Goal: Ask a question: Seek information or help from site administrators or community

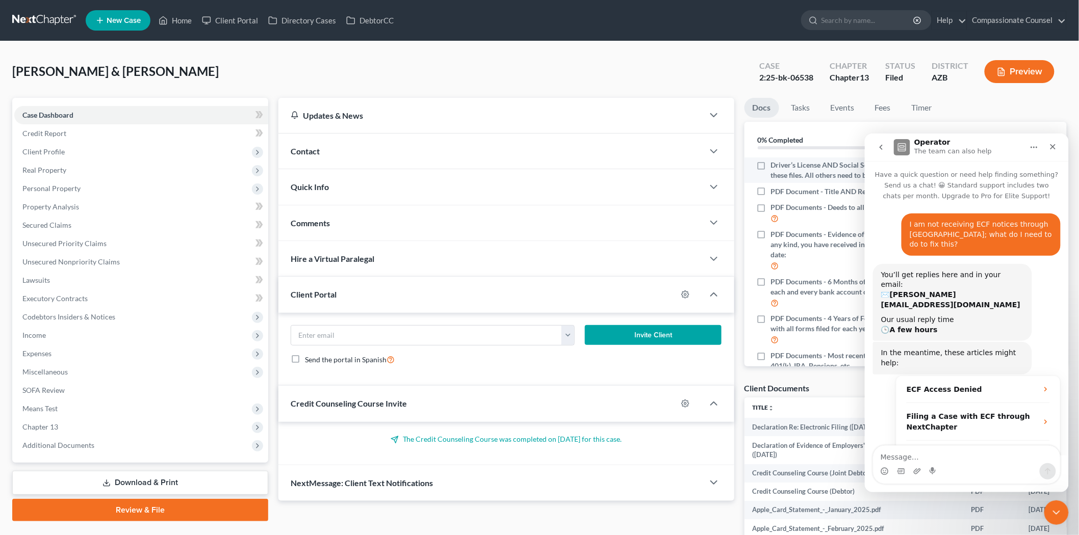
scroll to position [463, 0]
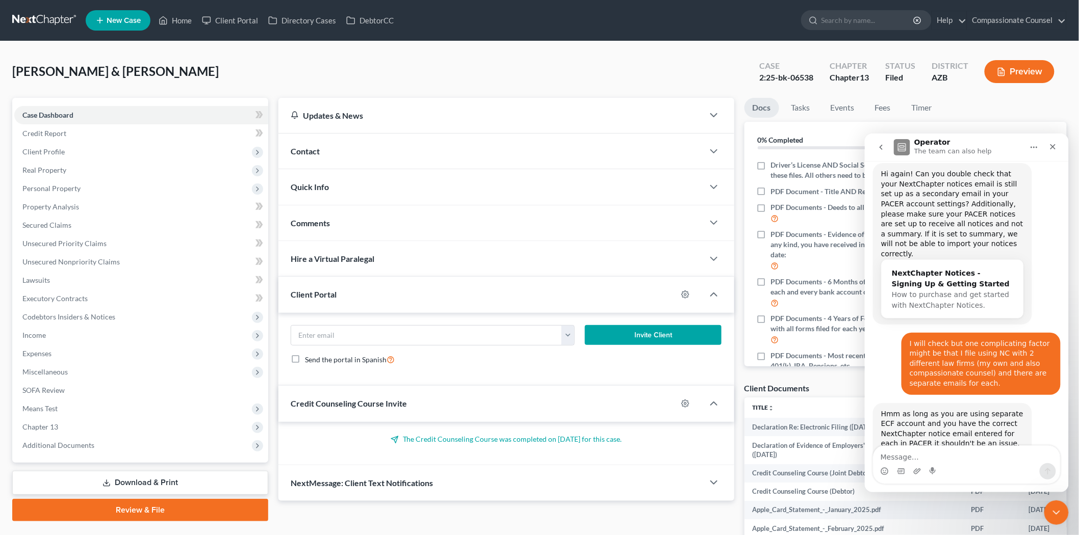
click at [428, 54] on div "[PERSON_NAME] & [PERSON_NAME] Upgraded Case 2:25-bk-06538 Chapter Chapter 13 St…" at bounding box center [539, 76] width 1055 height 44
click at [189, 19] on link "Home" at bounding box center [175, 20] width 43 height 18
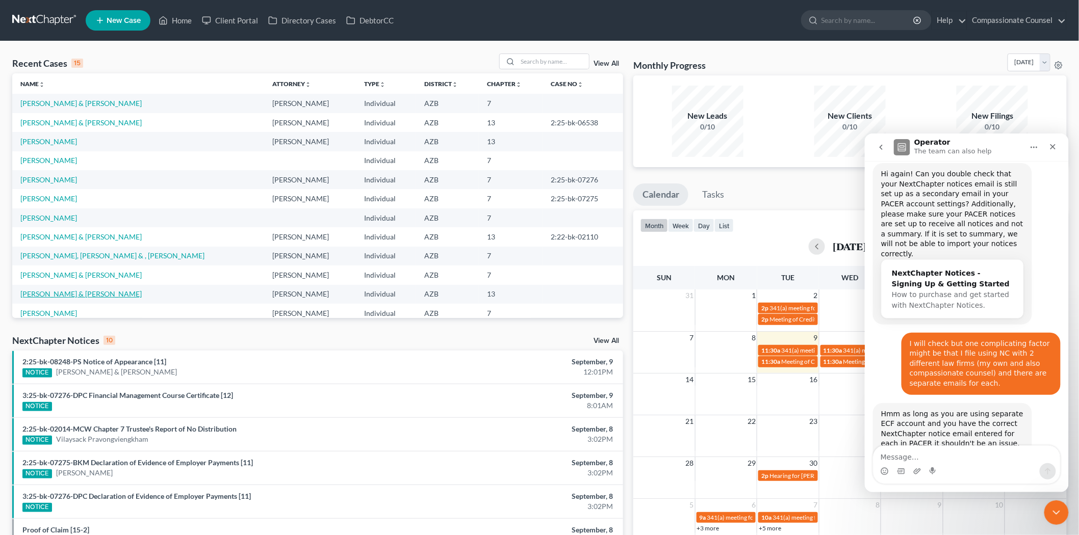
click at [91, 292] on link "[PERSON_NAME] & [PERSON_NAME]" at bounding box center [80, 294] width 121 height 9
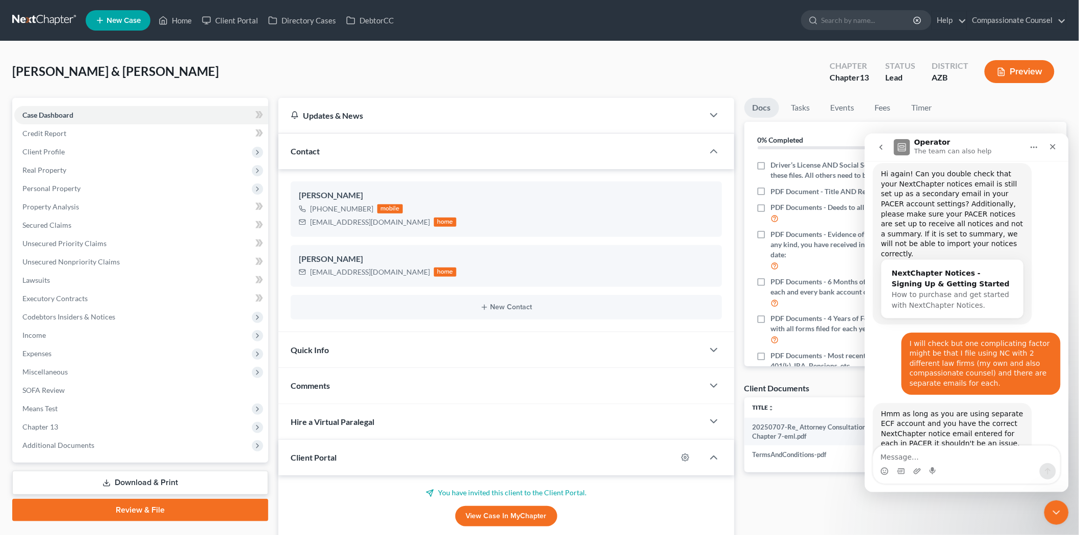
click at [841, 500] on div "Docs Tasks Events Fees Timer 0% Completed Nothing here yet! Driver’s License AN…" at bounding box center [905, 386] width 333 height 577
click at [880, 455] on textarea "Message…" at bounding box center [966, 454] width 187 height 17
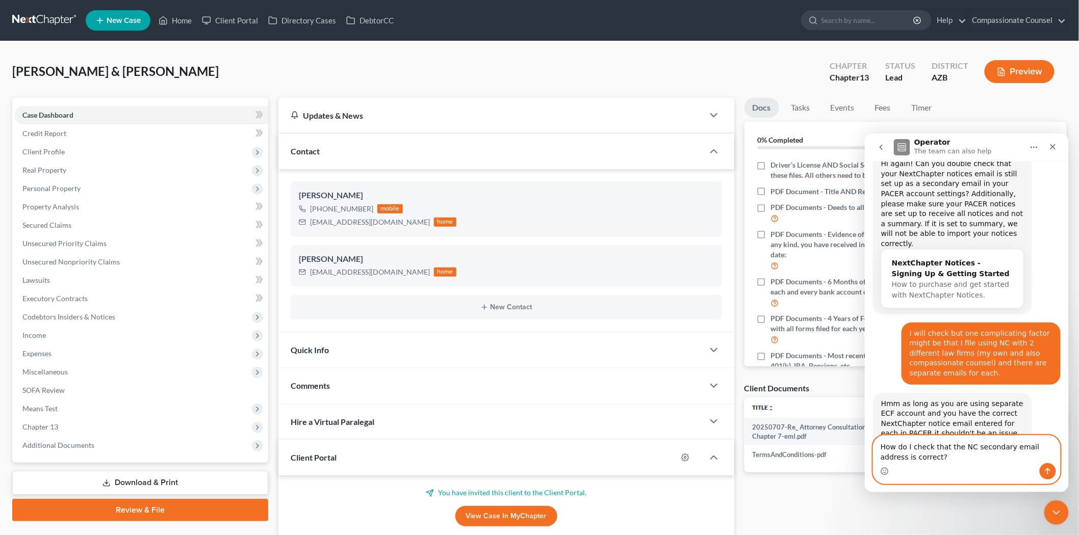
type textarea "How do I check that the NC secondary email address is correct?"
click at [1049, 469] on icon "Send a message…" at bounding box center [1048, 471] width 6 height 7
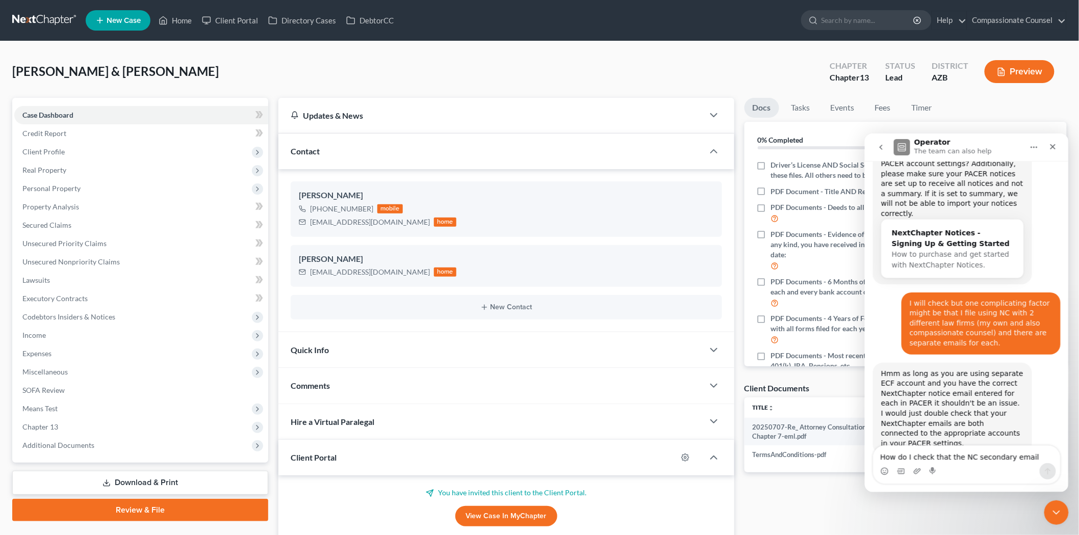
click at [812, 493] on div "Docs Tasks Events Fees Timer 0% Completed Nothing here yet! Driver’s License AN…" at bounding box center [905, 386] width 333 height 577
click at [758, 63] on div "[PERSON_NAME] & [PERSON_NAME] Upgraded Chapter Chapter 13 Status Lead District …" at bounding box center [539, 76] width 1055 height 44
click at [1054, 145] on icon "Close" at bounding box center [1053, 147] width 6 height 6
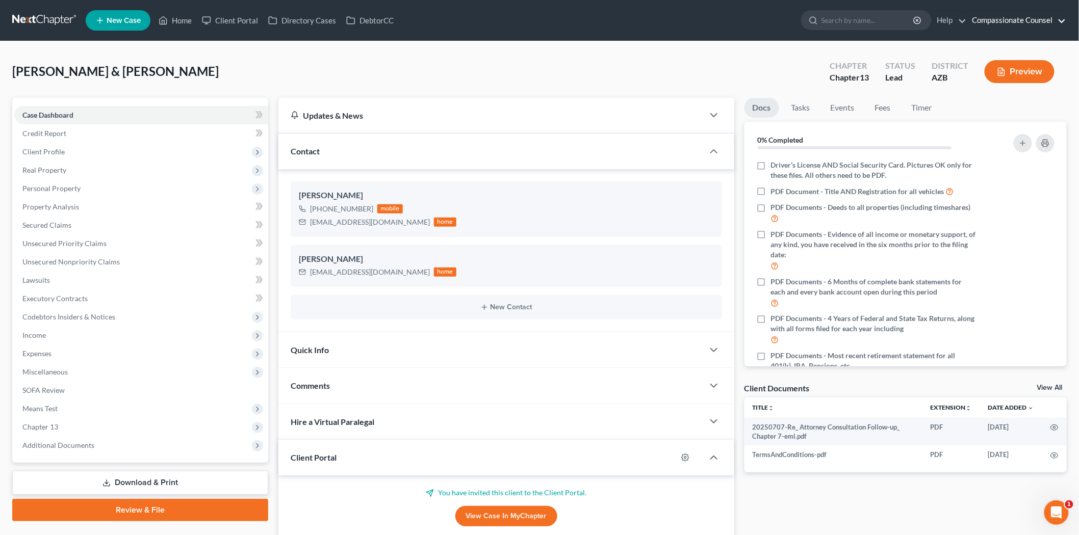
click at [997, 19] on link "Compassionate Counsel" at bounding box center [1016, 20] width 99 height 18
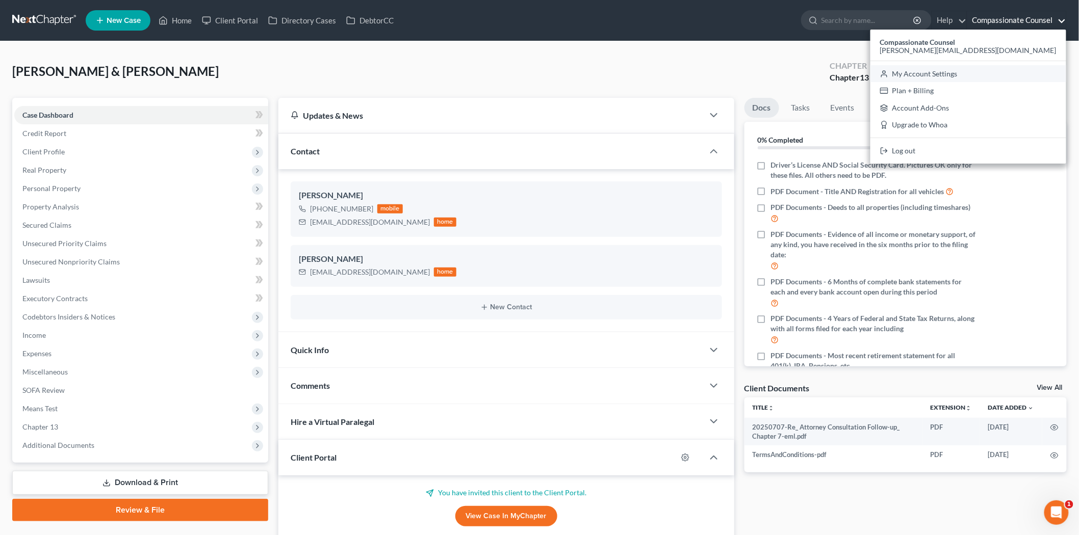
click at [960, 68] on link "My Account Settings" at bounding box center [969, 73] width 196 height 17
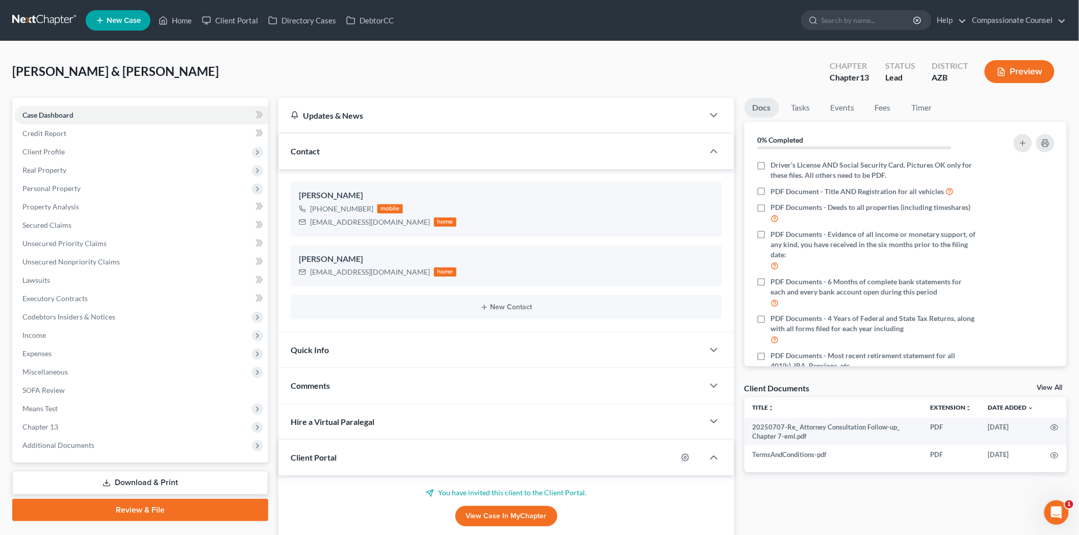
select select "22"
select select "3"
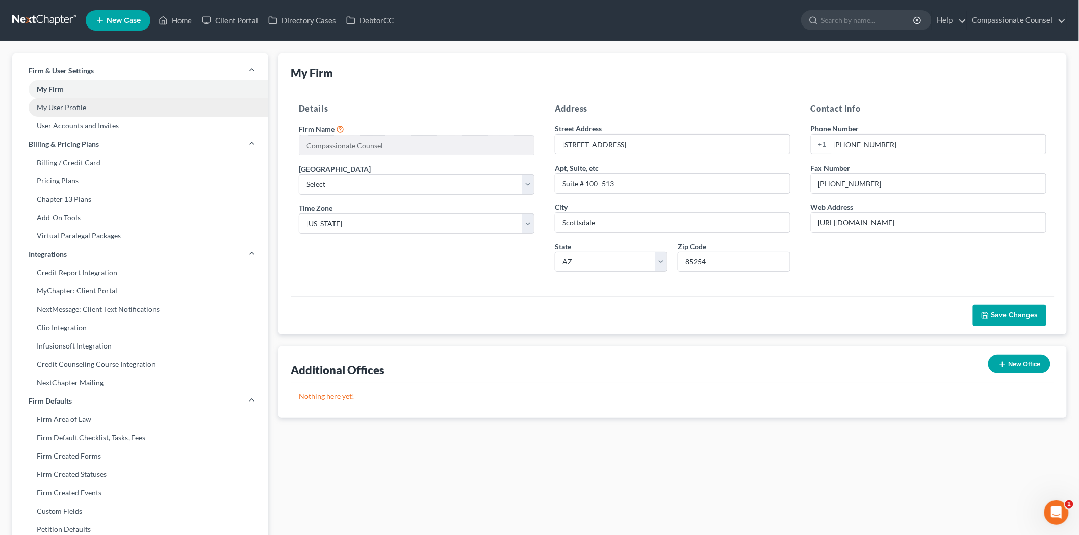
click at [76, 106] on link "My User Profile" at bounding box center [140, 107] width 256 height 18
select select "3"
select select "4"
select select "attorney"
select select "0"
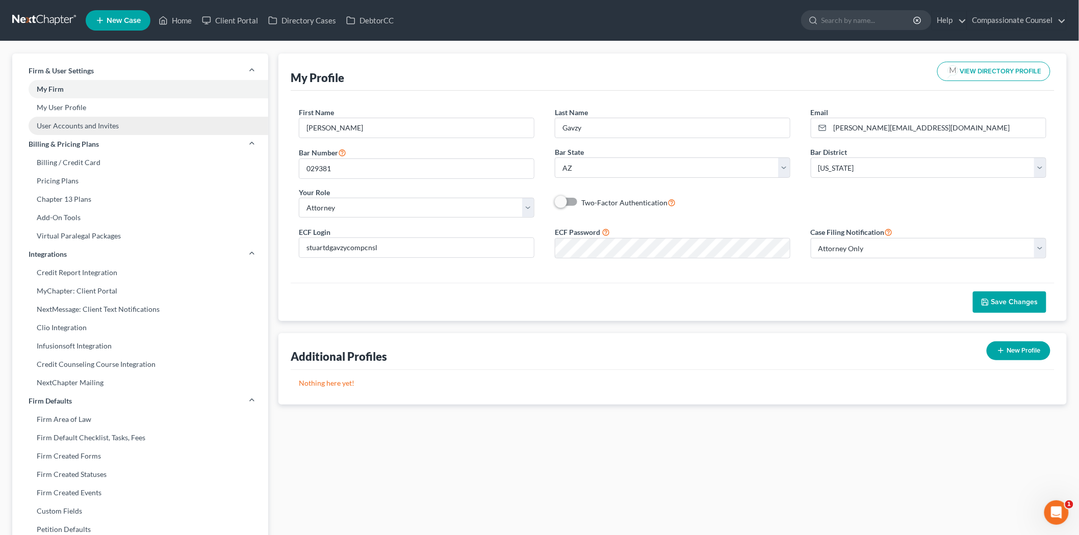
click at [79, 123] on link "User Accounts and Invites" at bounding box center [140, 126] width 256 height 18
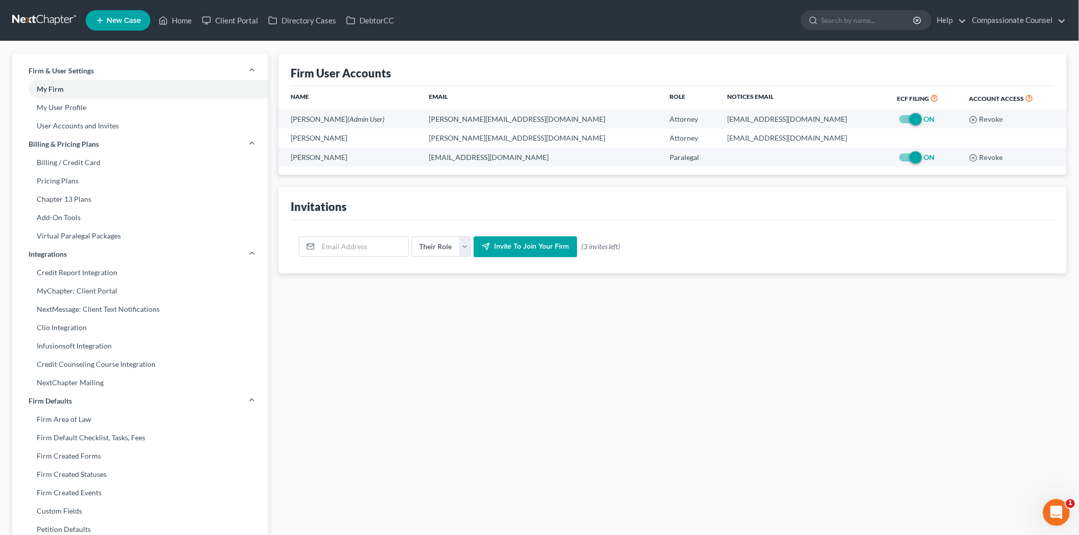
click at [1054, 504] on icon "Open Intercom Messenger" at bounding box center [1054, 511] width 17 height 17
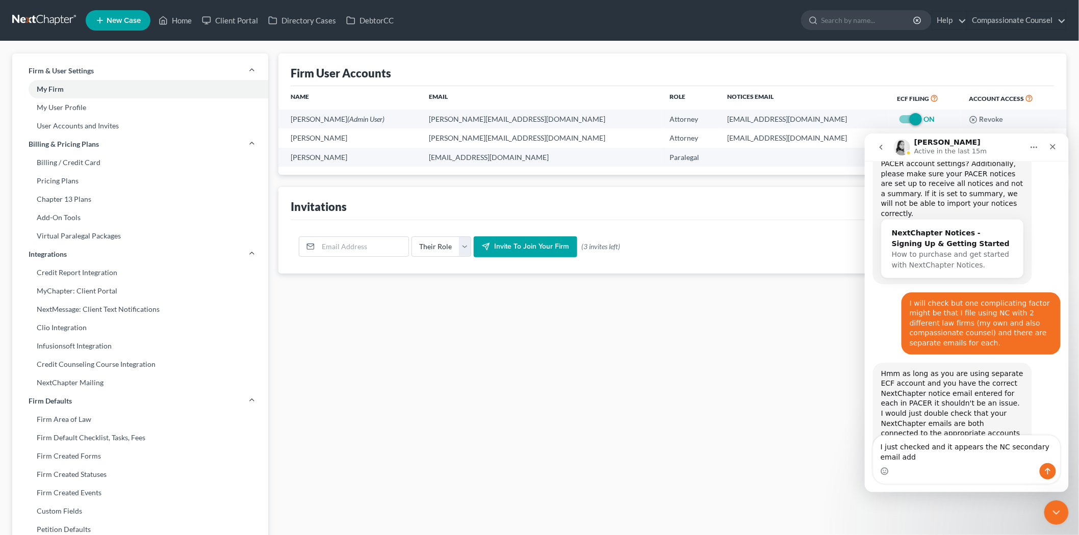
scroll to position [514, 0]
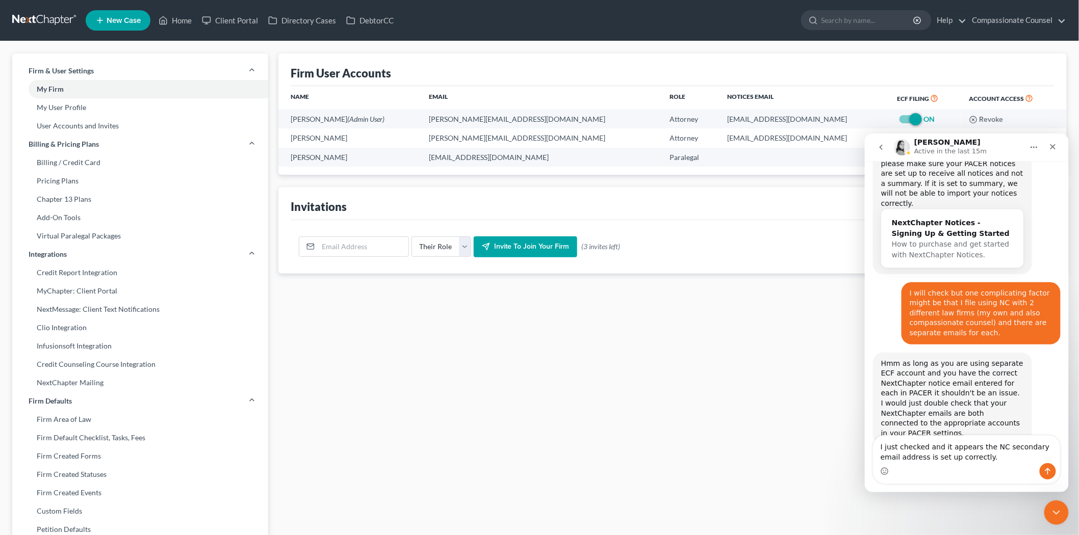
click at [978, 457] on textarea "I just checked and it appears the NC secondary email address is set up correctl…" at bounding box center [966, 450] width 187 height 28
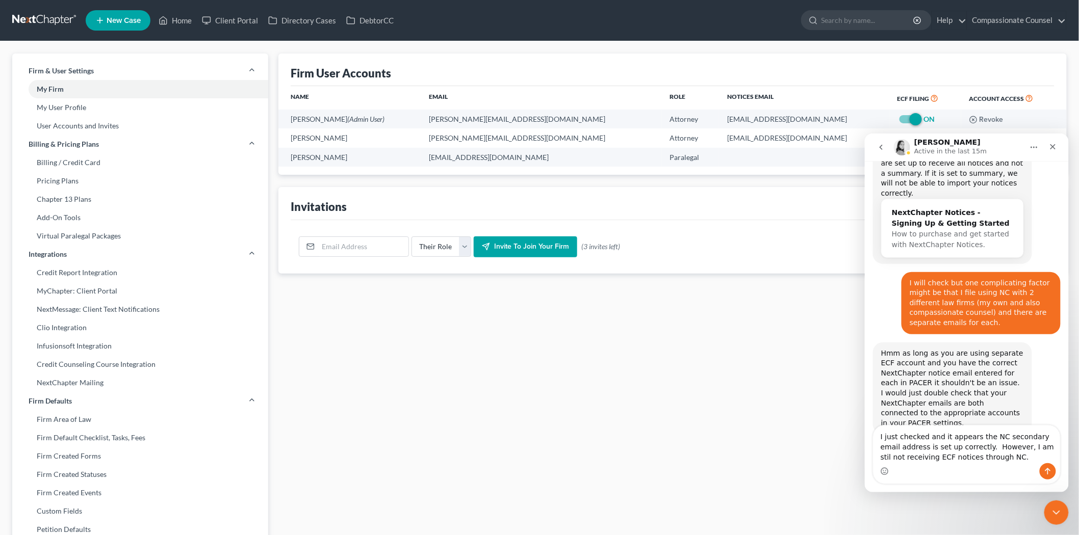
click at [1017, 445] on textarea "I just checked and it appears the NC secondary email address is set up correctl…" at bounding box center [966, 444] width 187 height 38
type textarea "I just checked and it appears the NC secondary email address is set up correctl…"
click at [1045, 469] on icon "Send a message…" at bounding box center [1047, 471] width 8 height 8
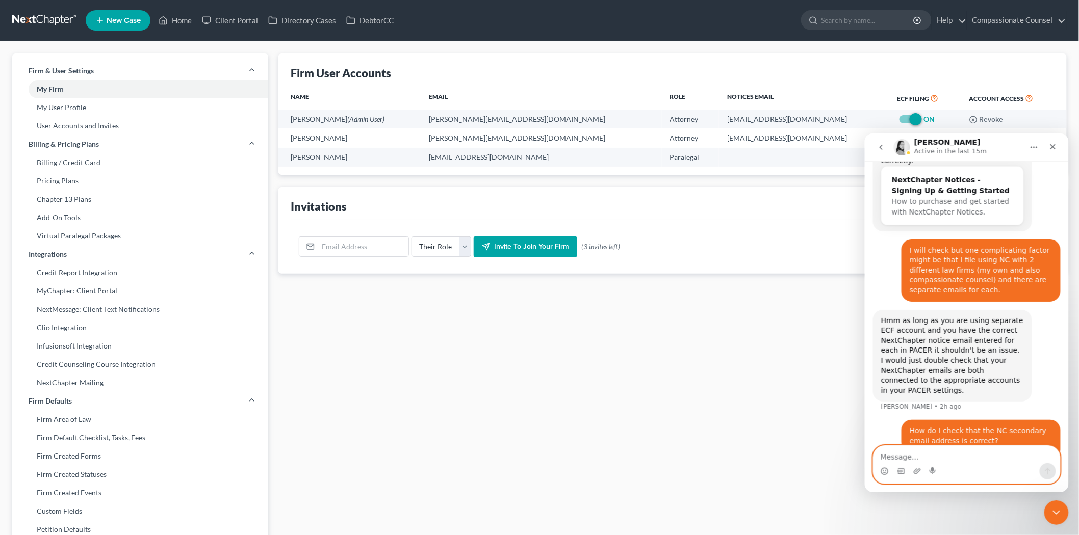
scroll to position [557, 0]
type textarea "I am going to check my other law firm now."
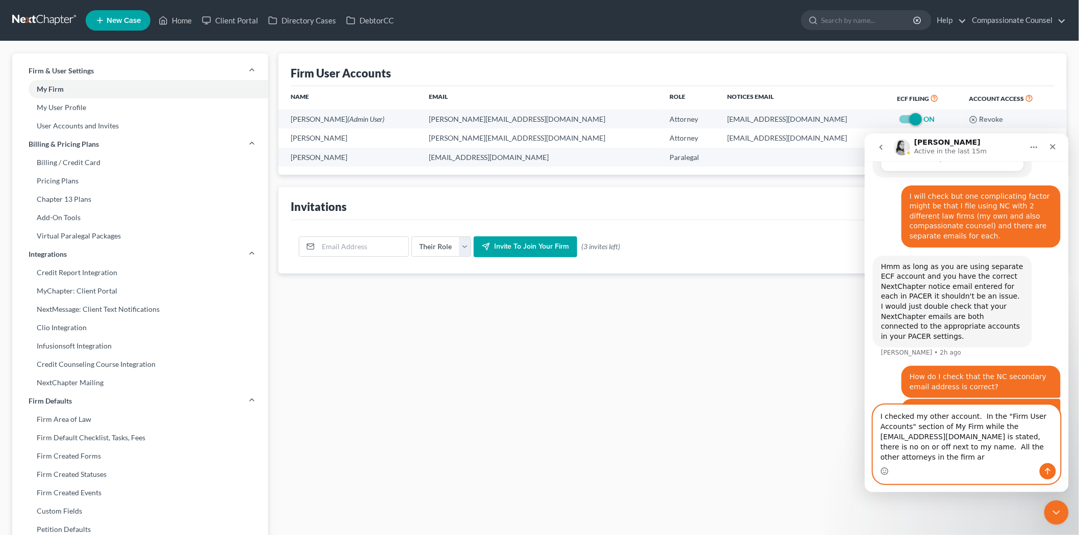
scroll to position [621, 0]
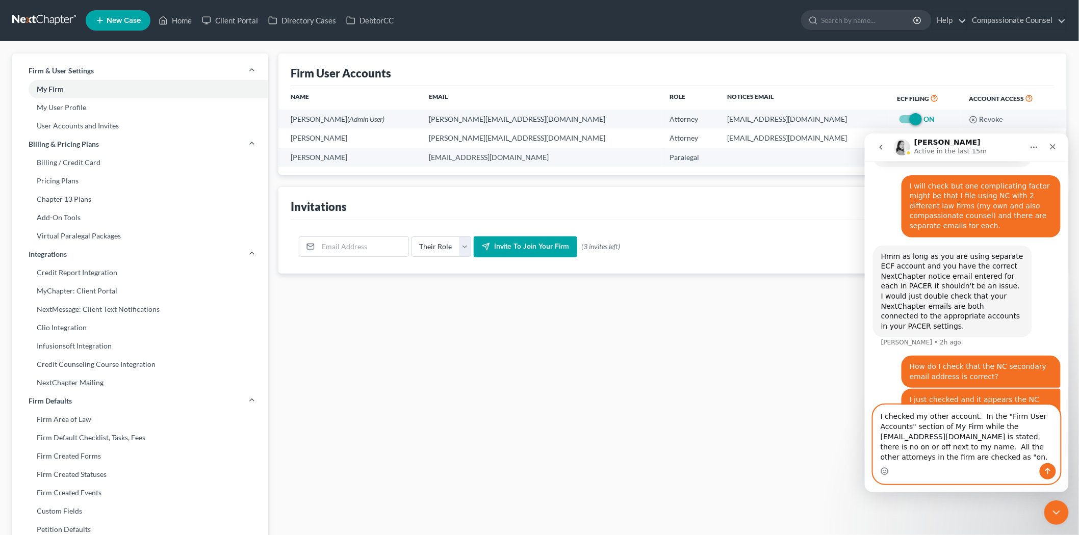
type textarea "I checked my other account. In the "Firm User Accounts" section of My Firm whil…"
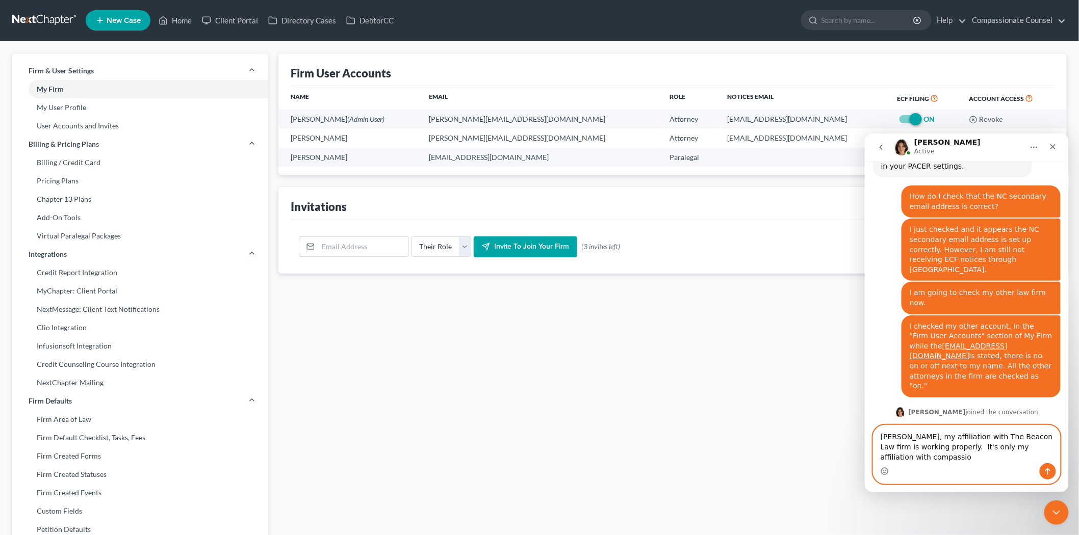
scroll to position [791, 0]
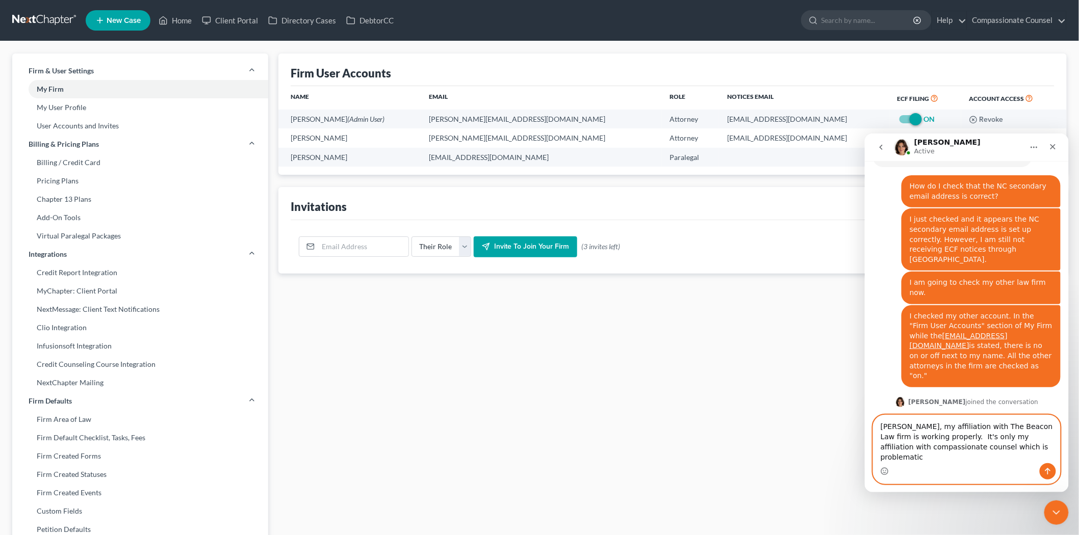
type textarea "[PERSON_NAME], my affiliation with The Beacon Law firm is working properly. It'…"
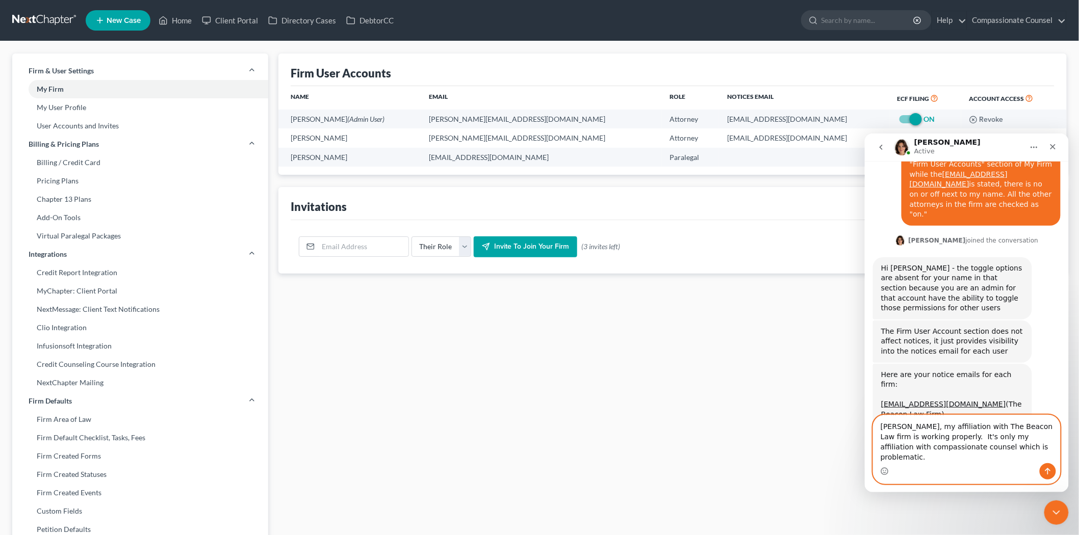
scroll to position [914, 0]
